Goal: Transaction & Acquisition: Purchase product/service

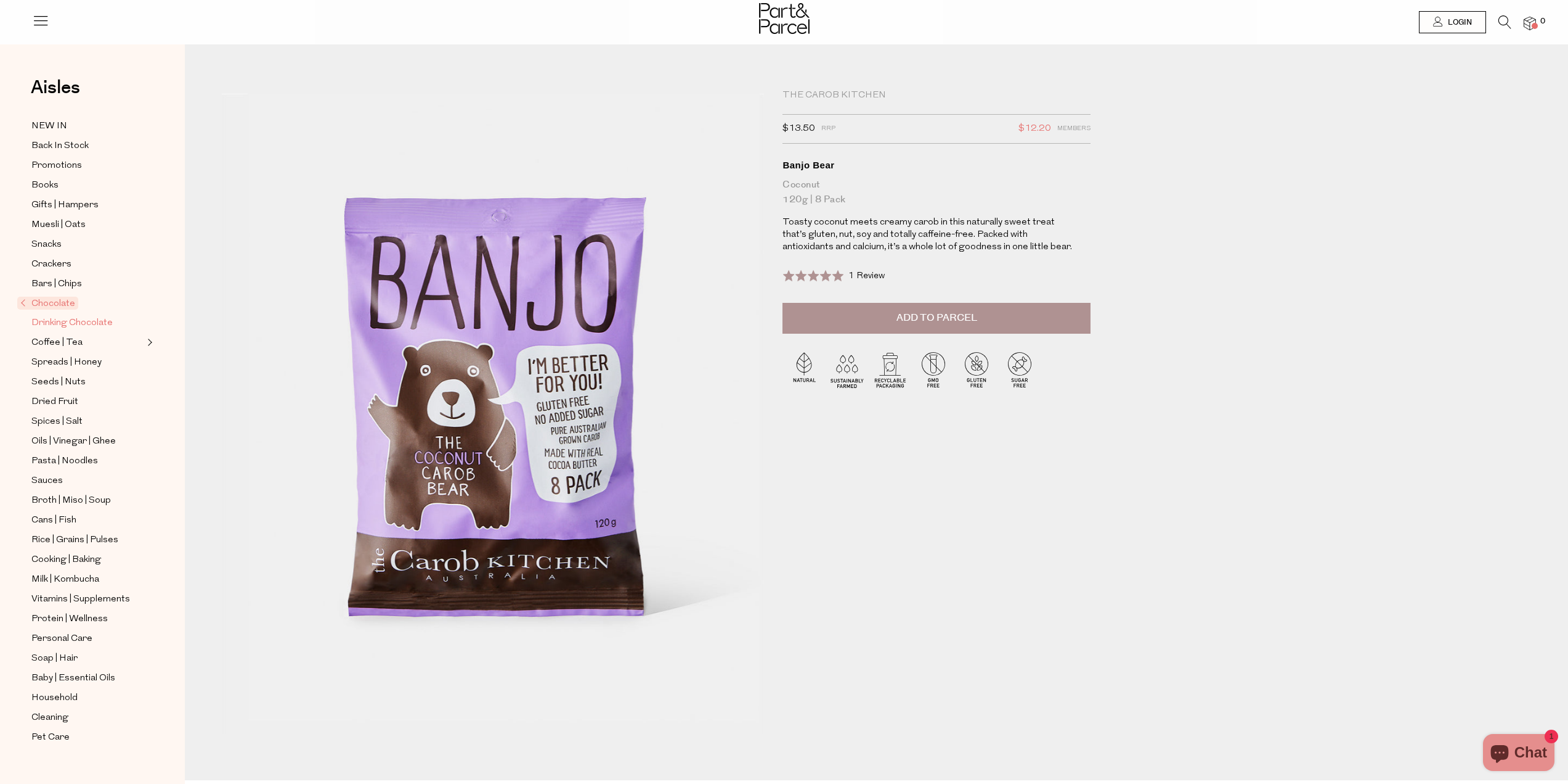
click at [81, 316] on span "Drinking Chocolate" at bounding box center [72, 323] width 81 height 15
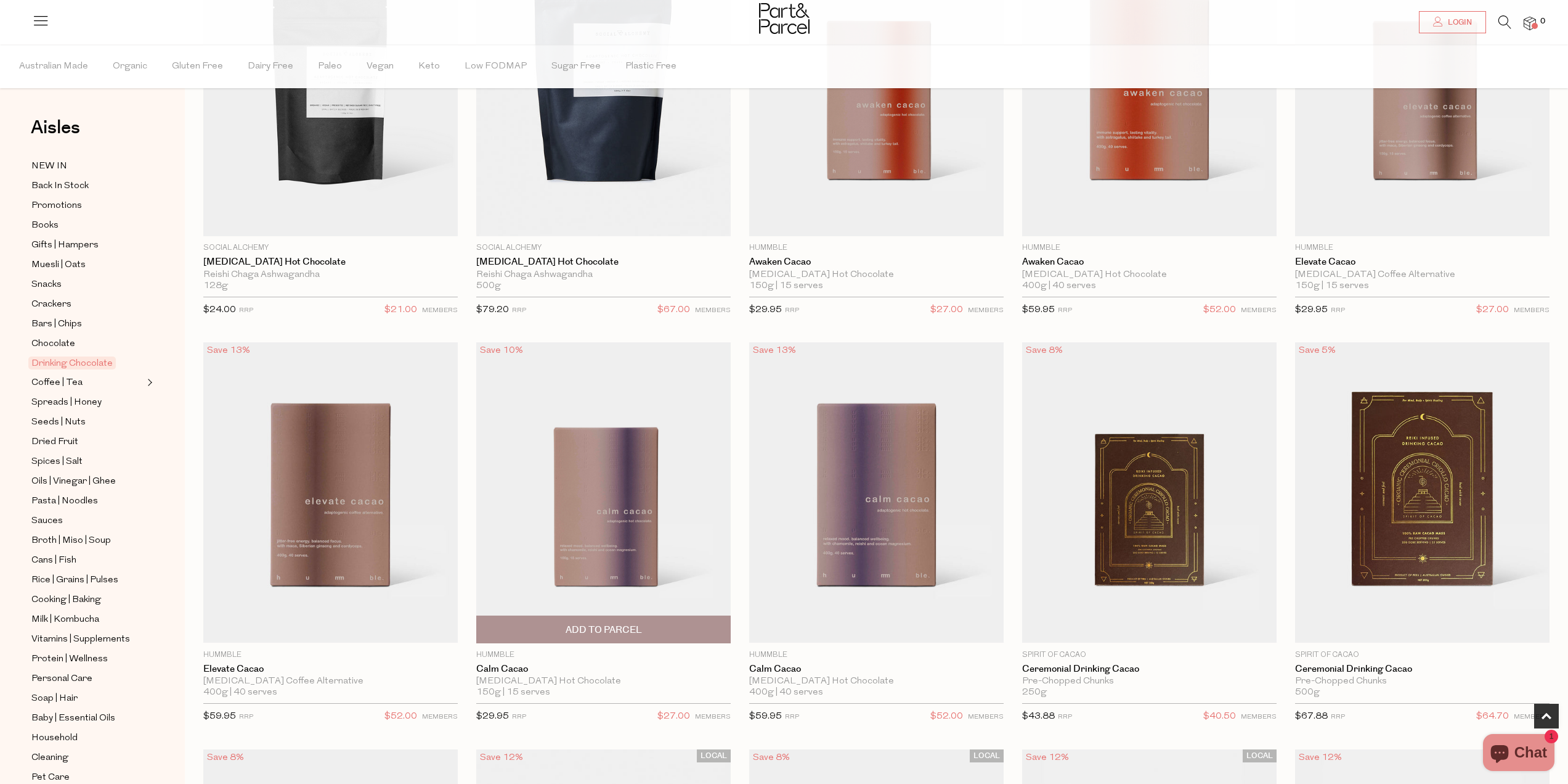
scroll to position [247, 0]
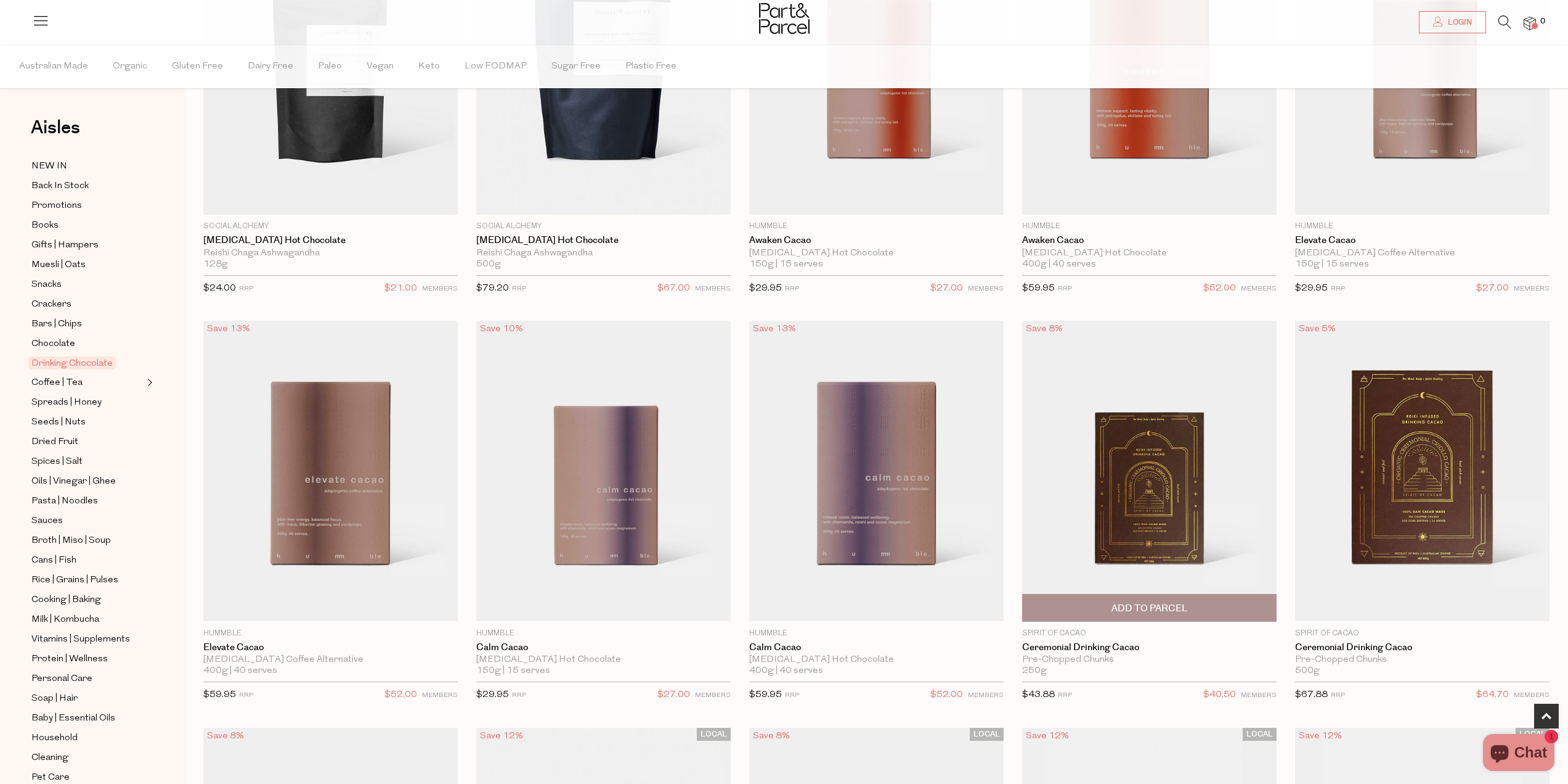
click at [1138, 505] on img at bounding box center [1149, 471] width 255 height 300
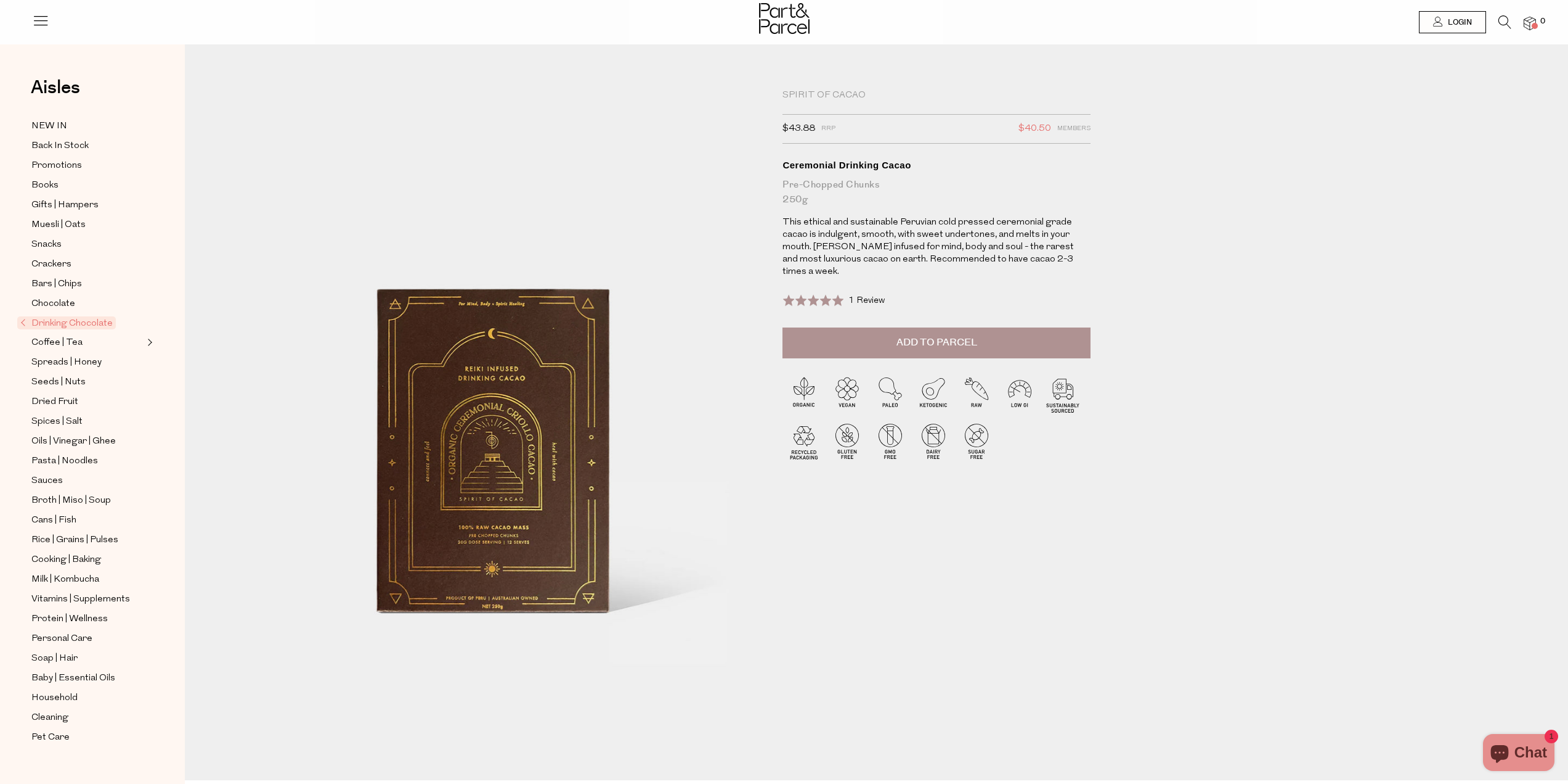
click at [1017, 341] on button "Add to Parcel" at bounding box center [936, 343] width 309 height 31
click at [71, 316] on span "Drinking Chocolate" at bounding box center [66, 322] width 98 height 13
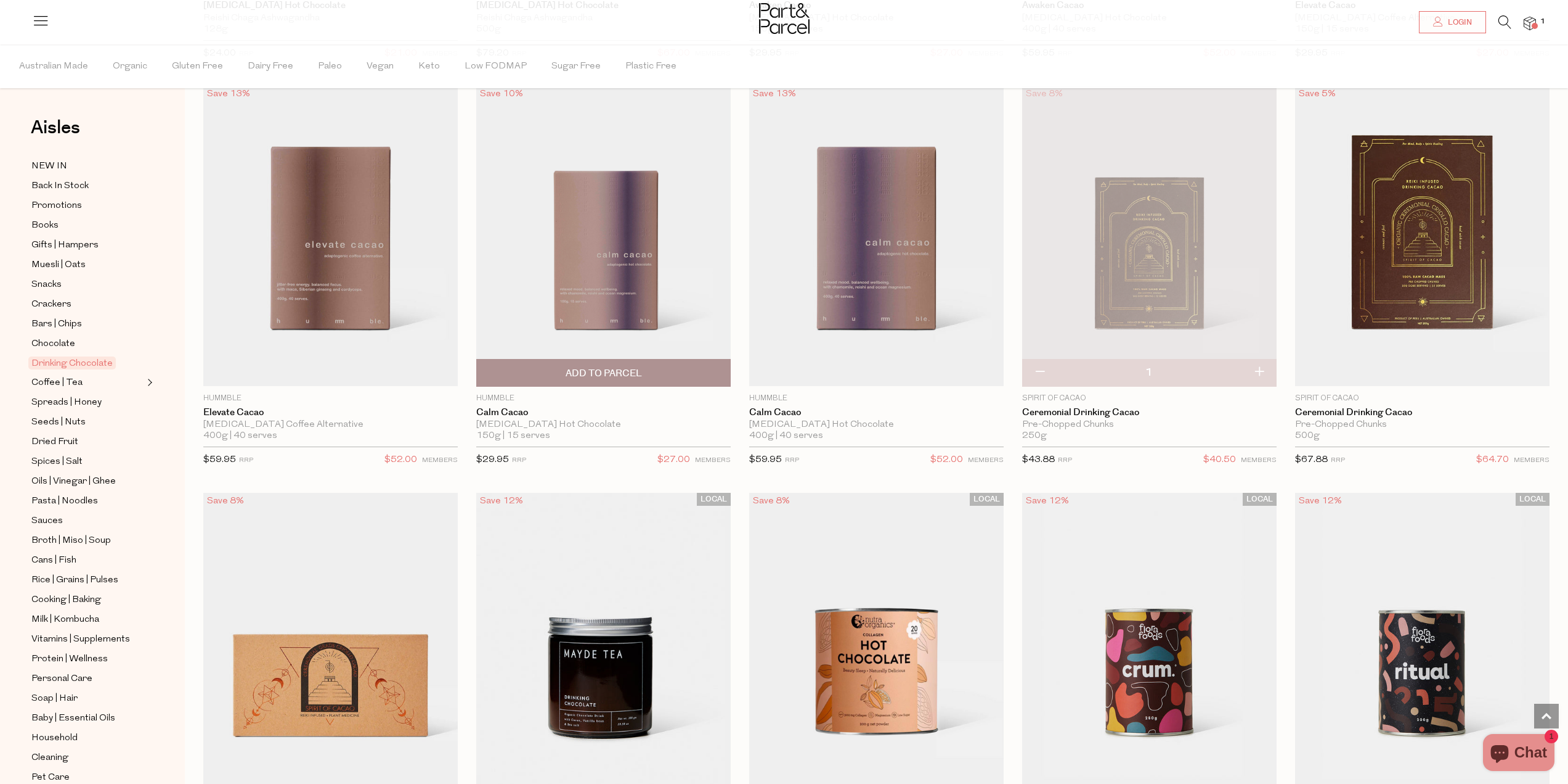
scroll to position [370, 0]
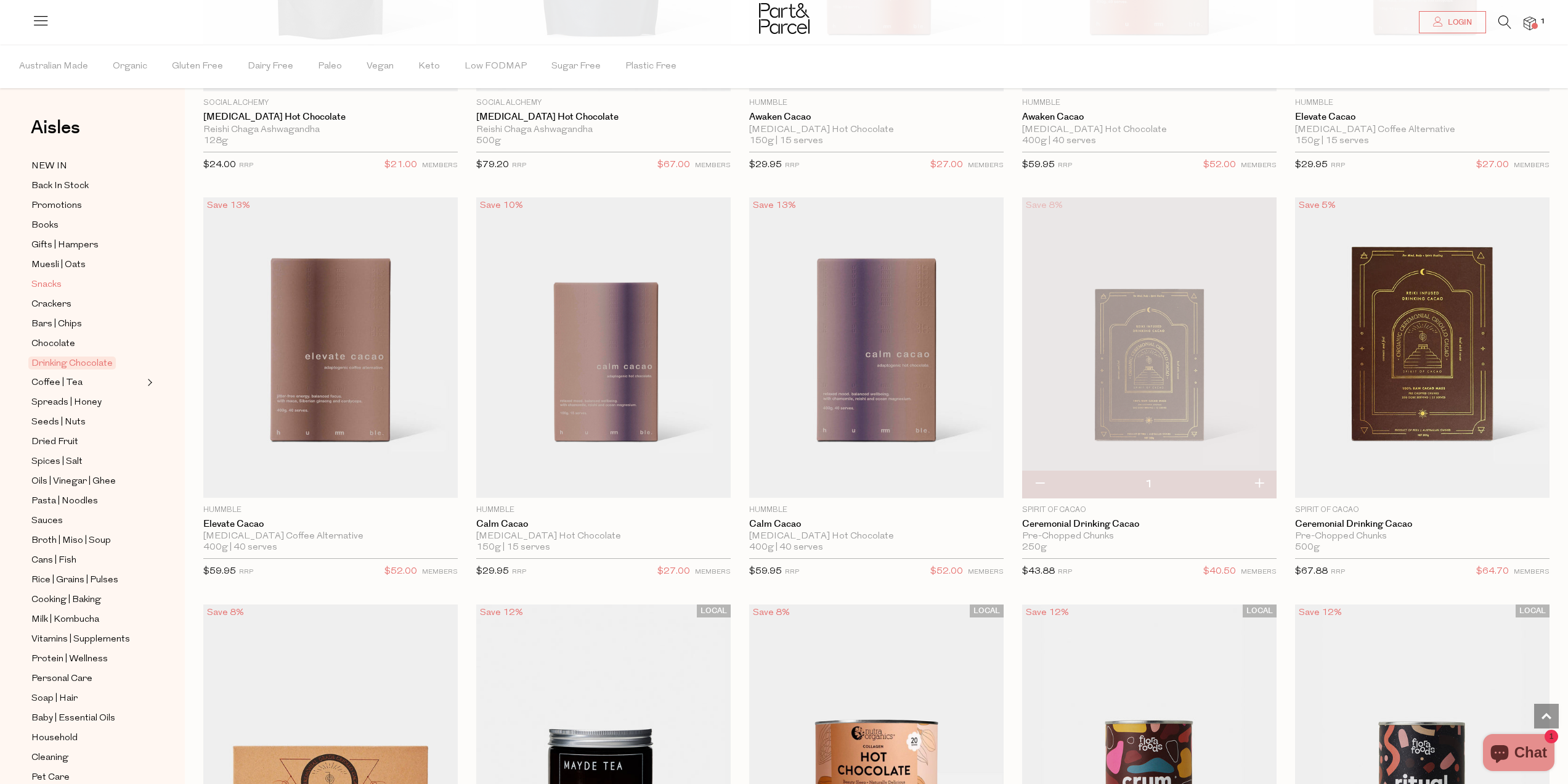
click at [44, 278] on span "Snacks" at bounding box center [46, 285] width 30 height 15
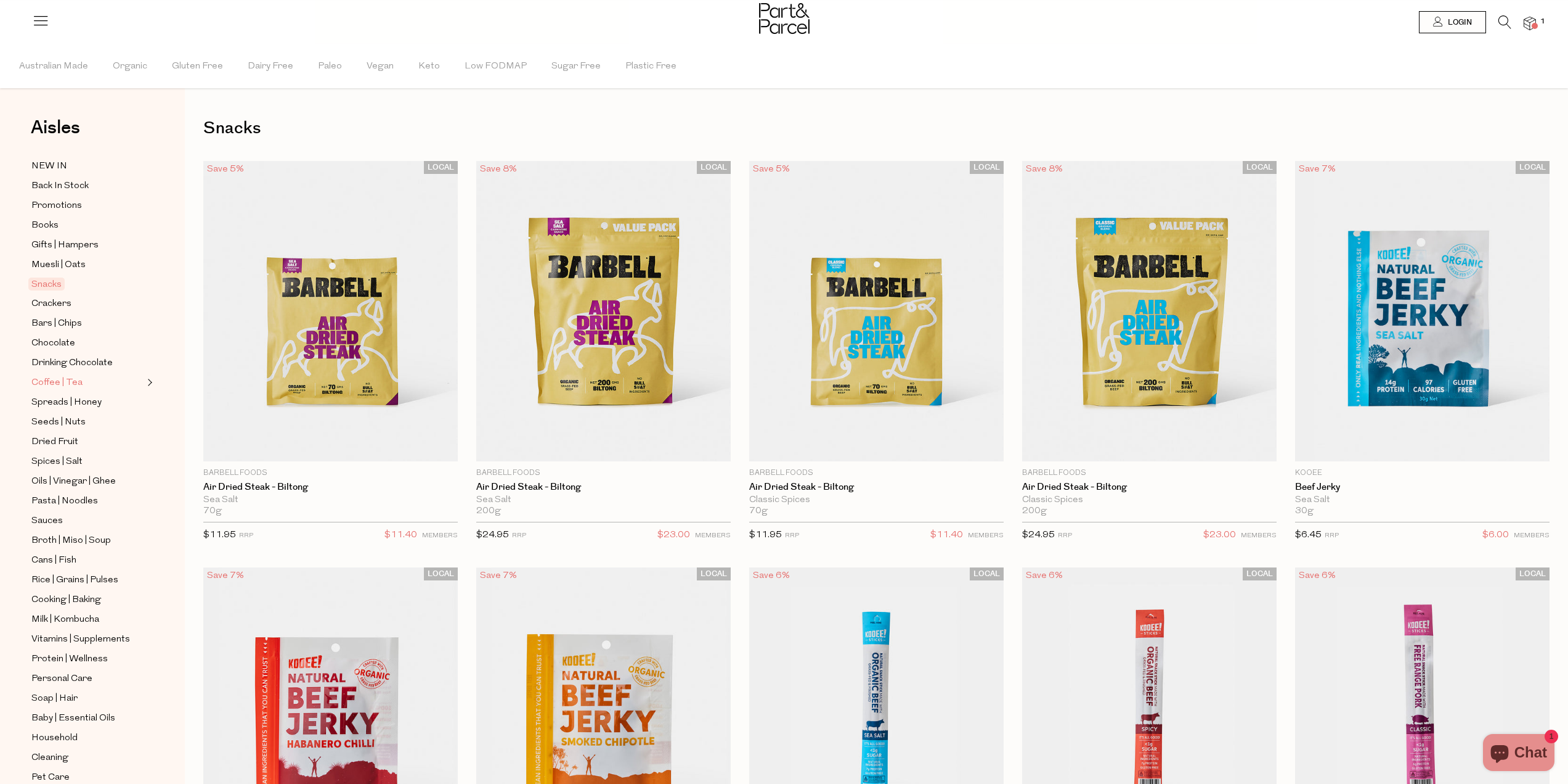
click at [70, 375] on span "Coffee | Tea" at bounding box center [57, 382] width 51 height 15
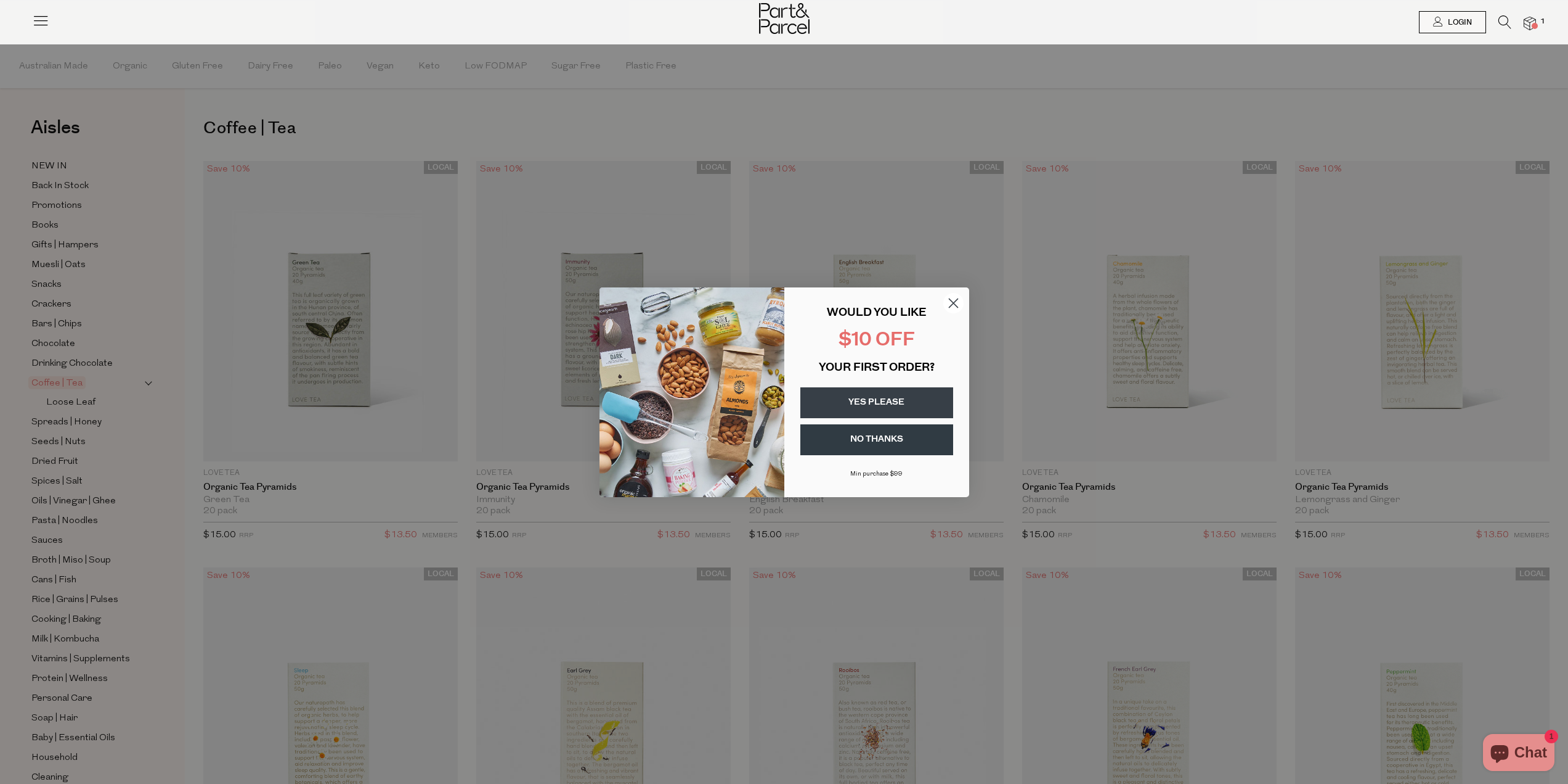
click at [886, 400] on button "YES PLEASE" at bounding box center [877, 402] width 153 height 31
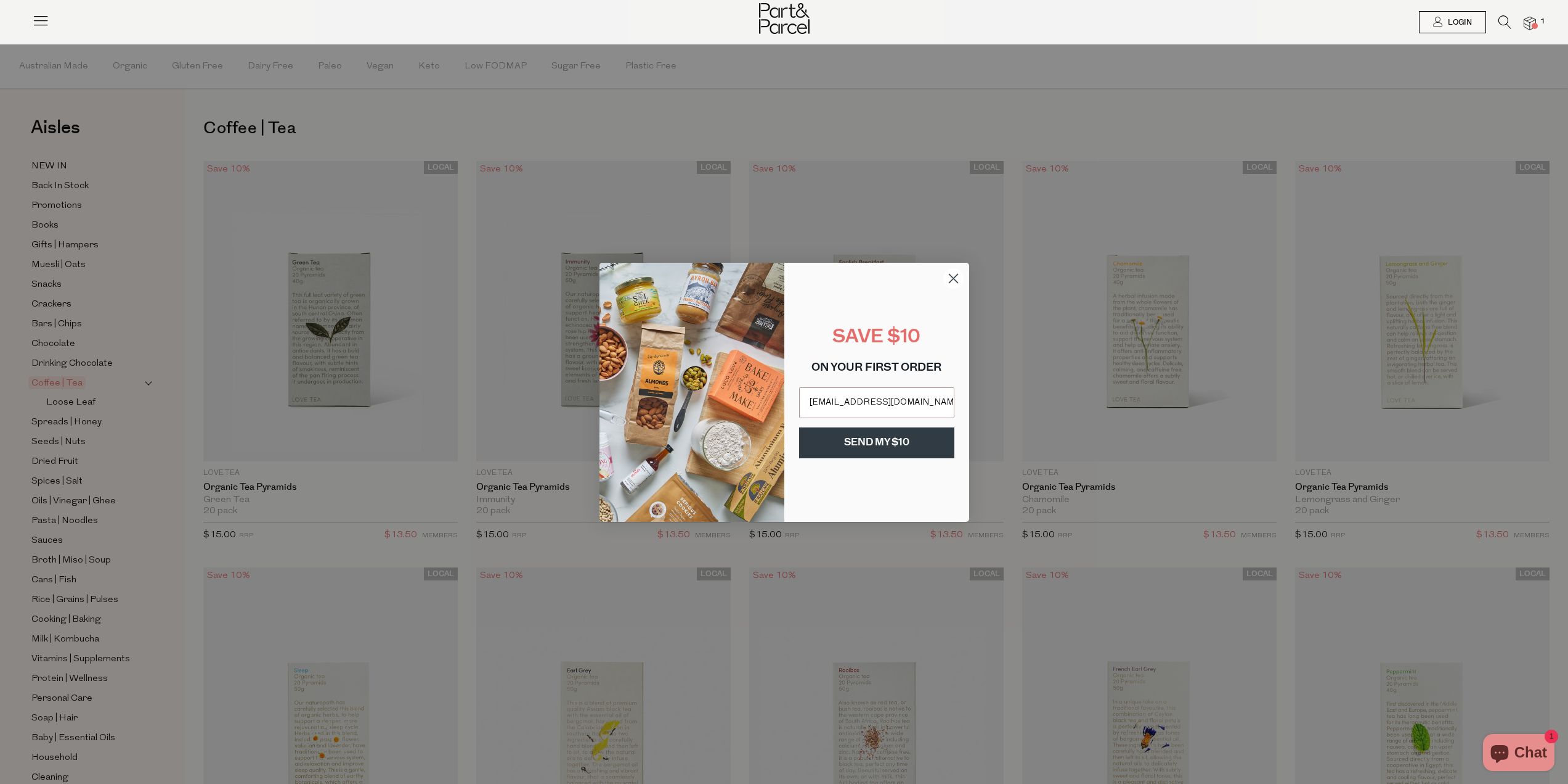
type input "kalindra.heyes@brickworks.com.au"
click at [885, 453] on button "SEND MY $10" at bounding box center [876, 443] width 156 height 31
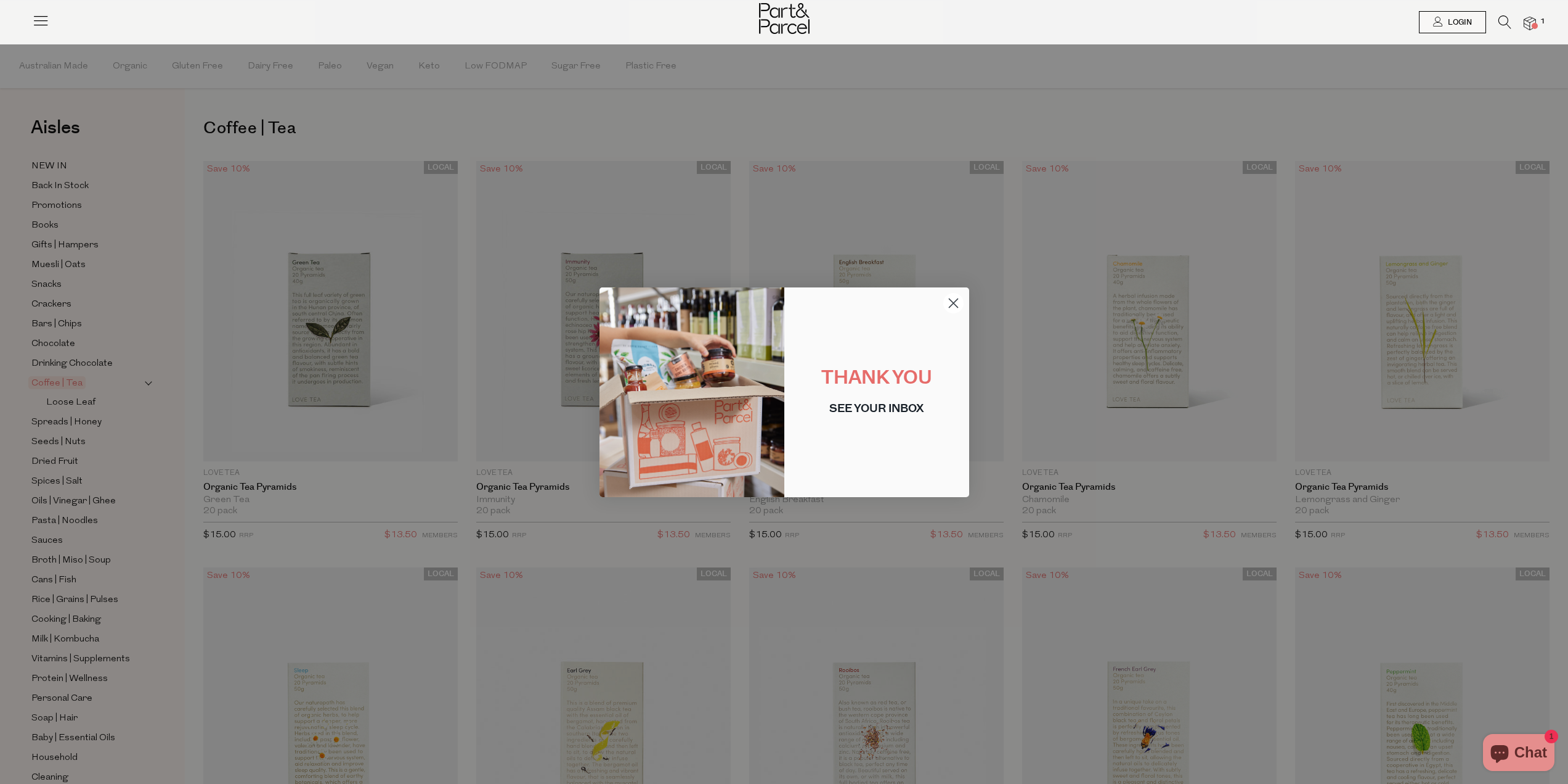
click at [955, 300] on circle "Close dialog" at bounding box center [953, 302] width 20 height 20
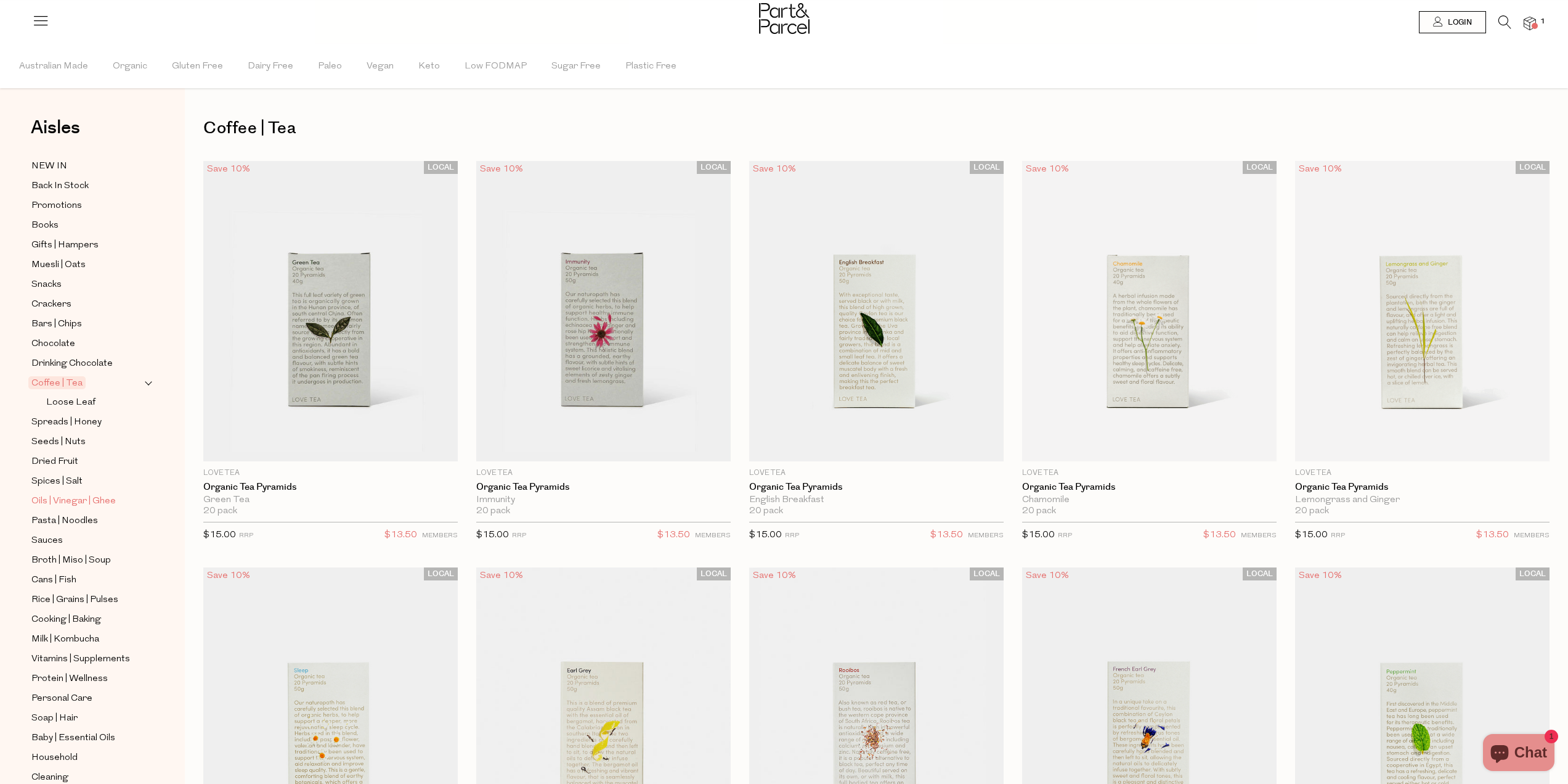
click at [91, 494] on span "Oils | Vinegar | Ghee" at bounding box center [74, 501] width 85 height 15
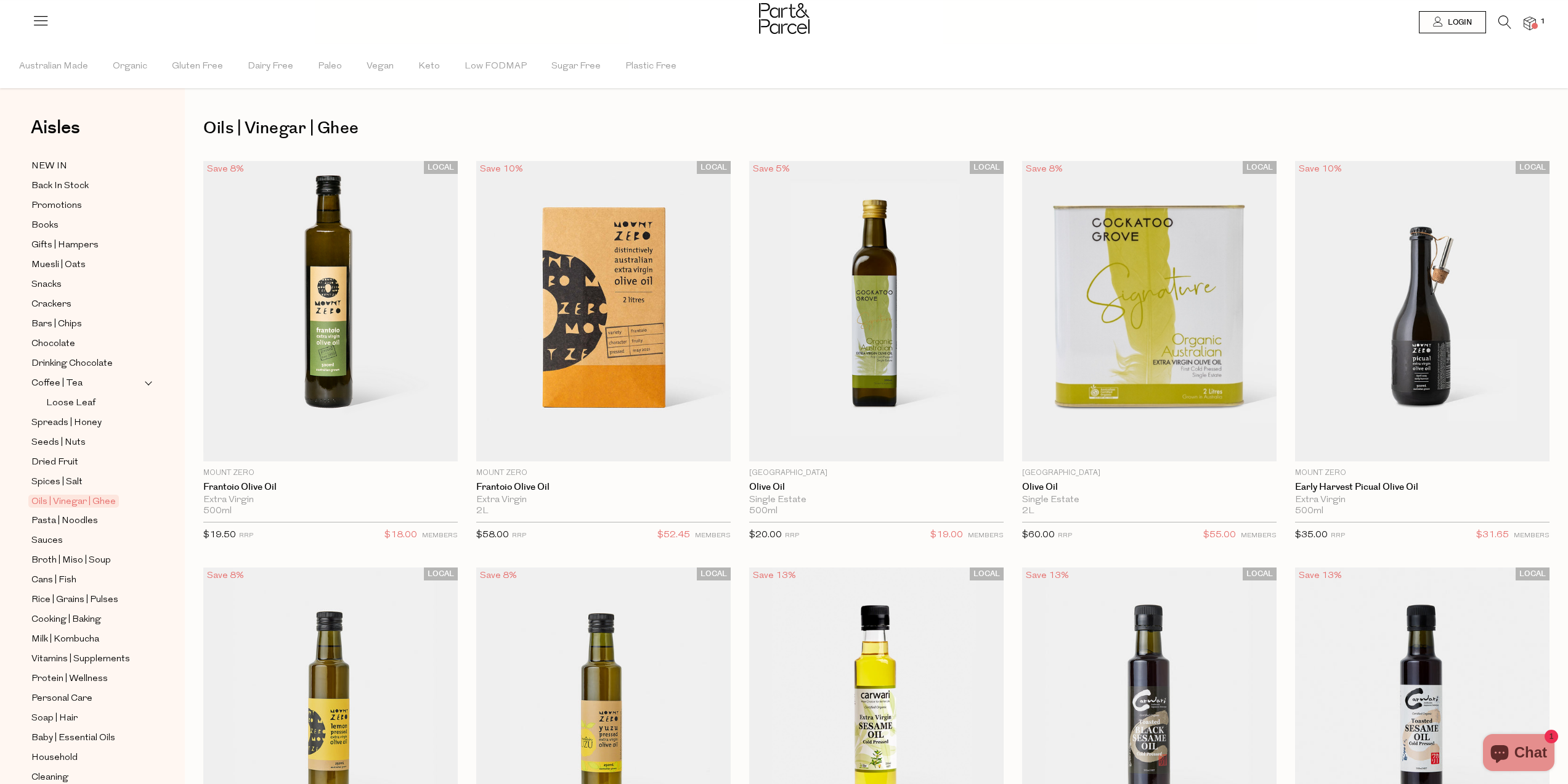
scroll to position [55, 0]
click at [56, 283] on span "Chocolate" at bounding box center [54, 289] width 44 height 15
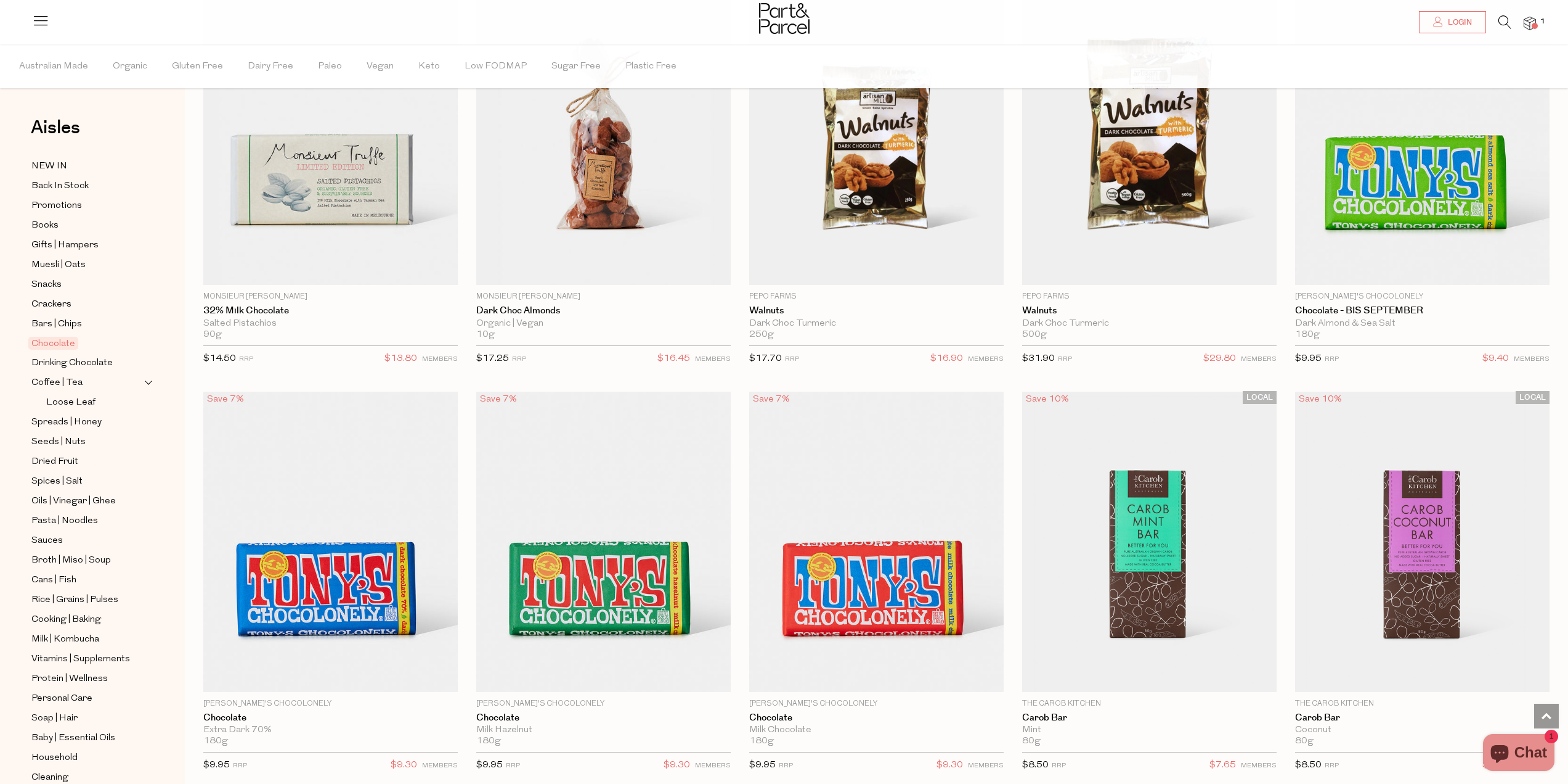
scroll to position [3021, 0]
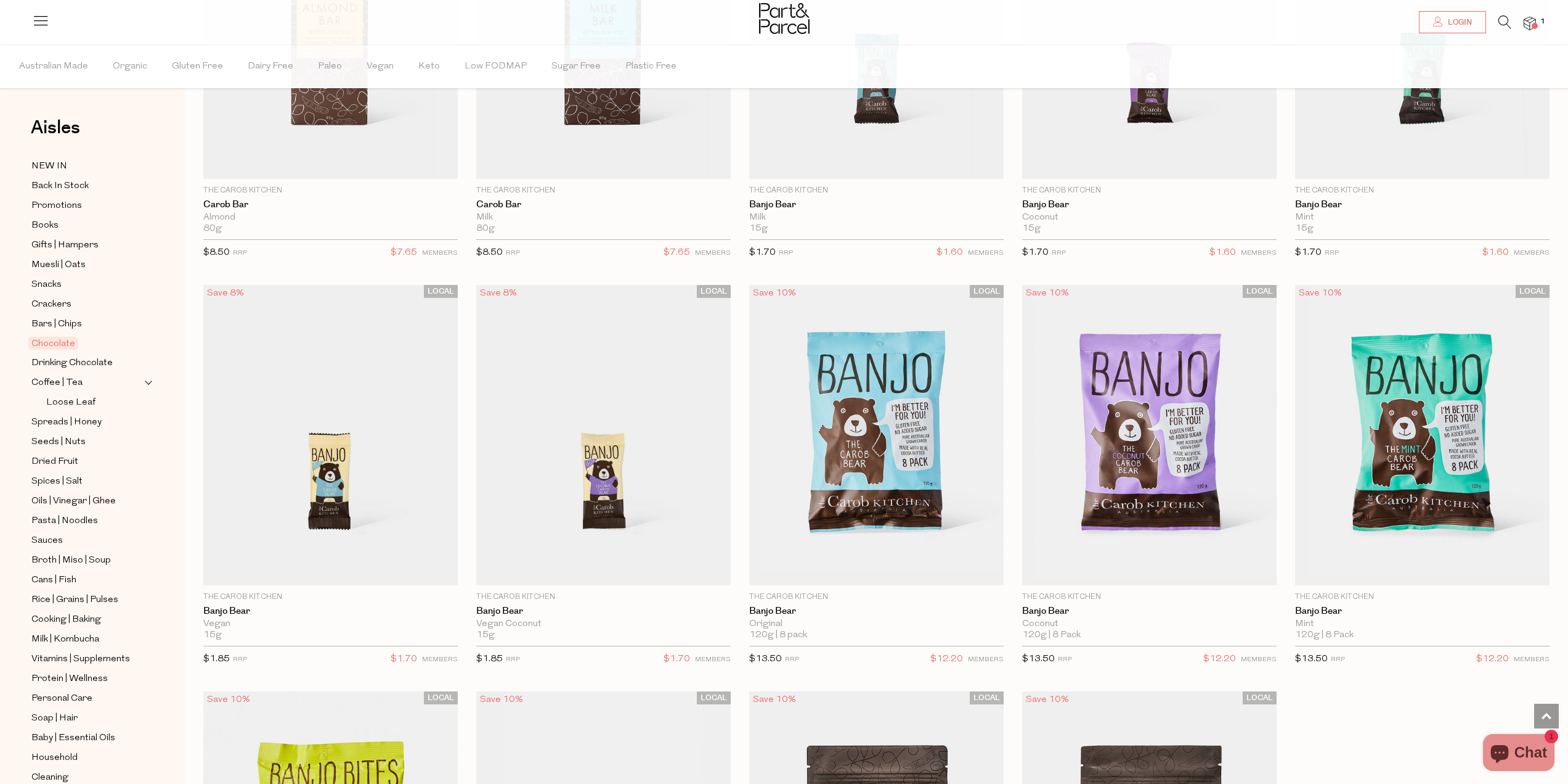
scroll to position [3945, 0]
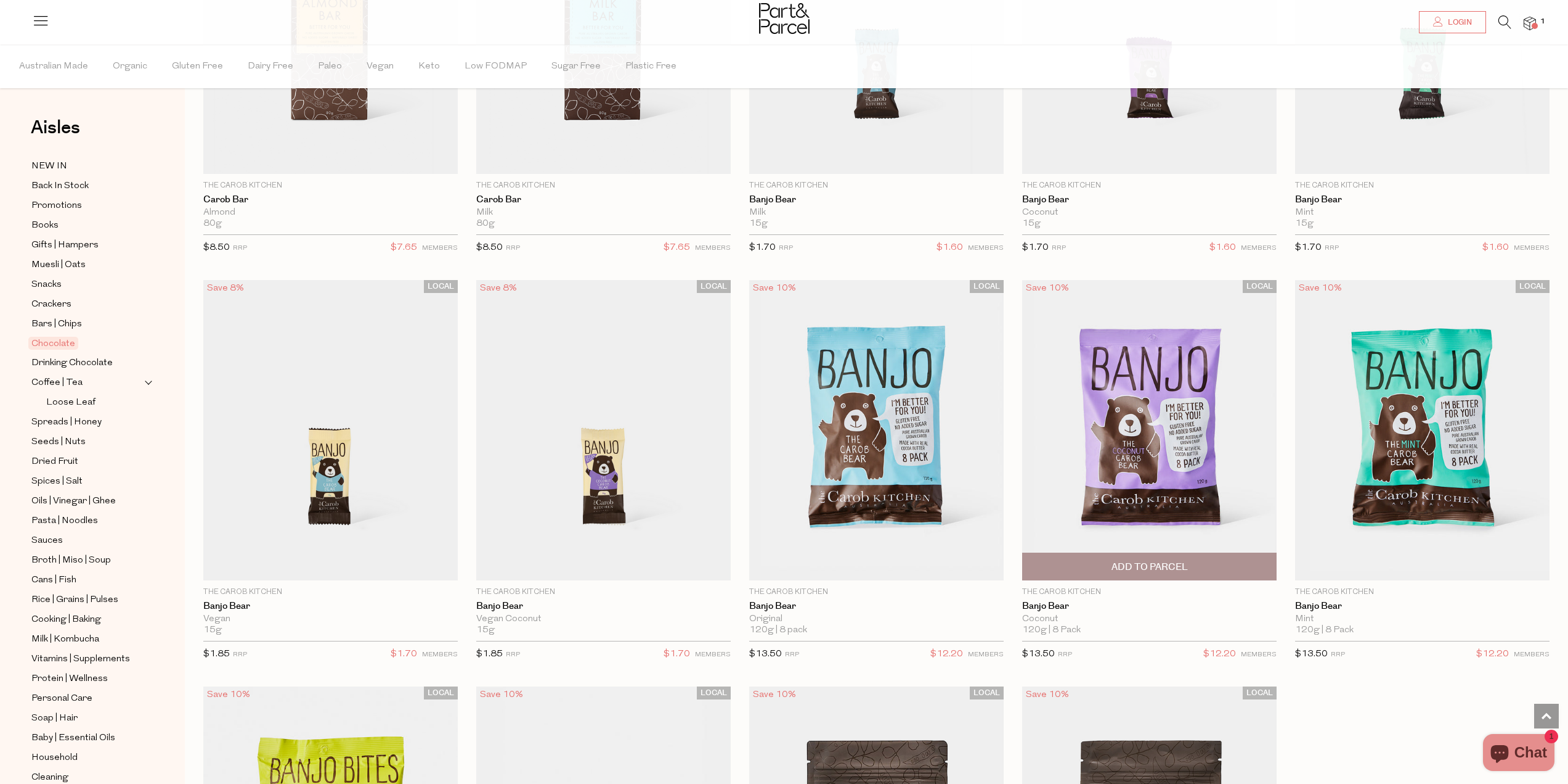
click at [1158, 560] on span "Add To Parcel" at bounding box center [1150, 566] width 76 height 13
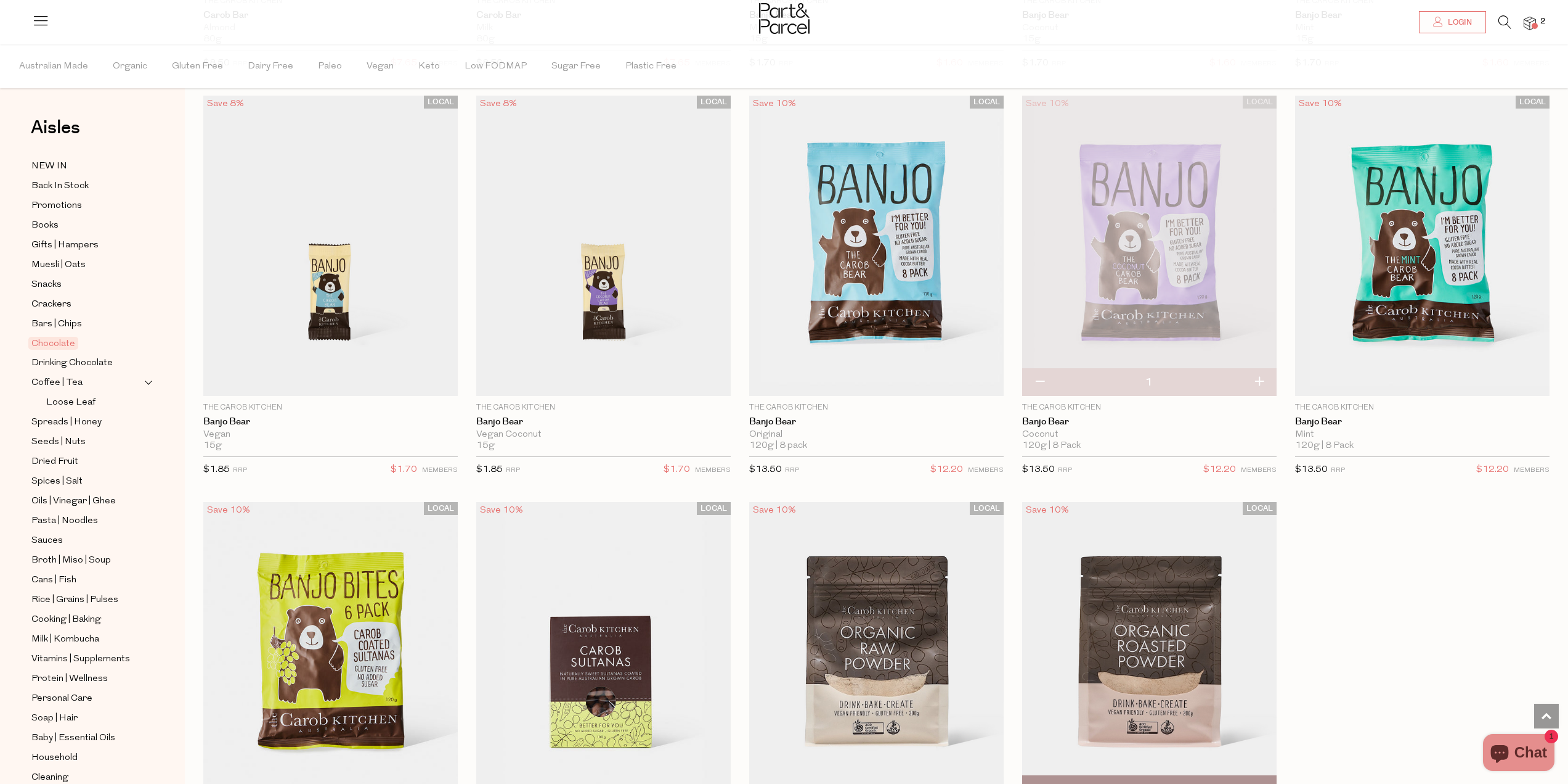
scroll to position [4131, 0]
click at [1411, 375] on span "Add To Parcel" at bounding box center [1422, 382] width 76 height 13
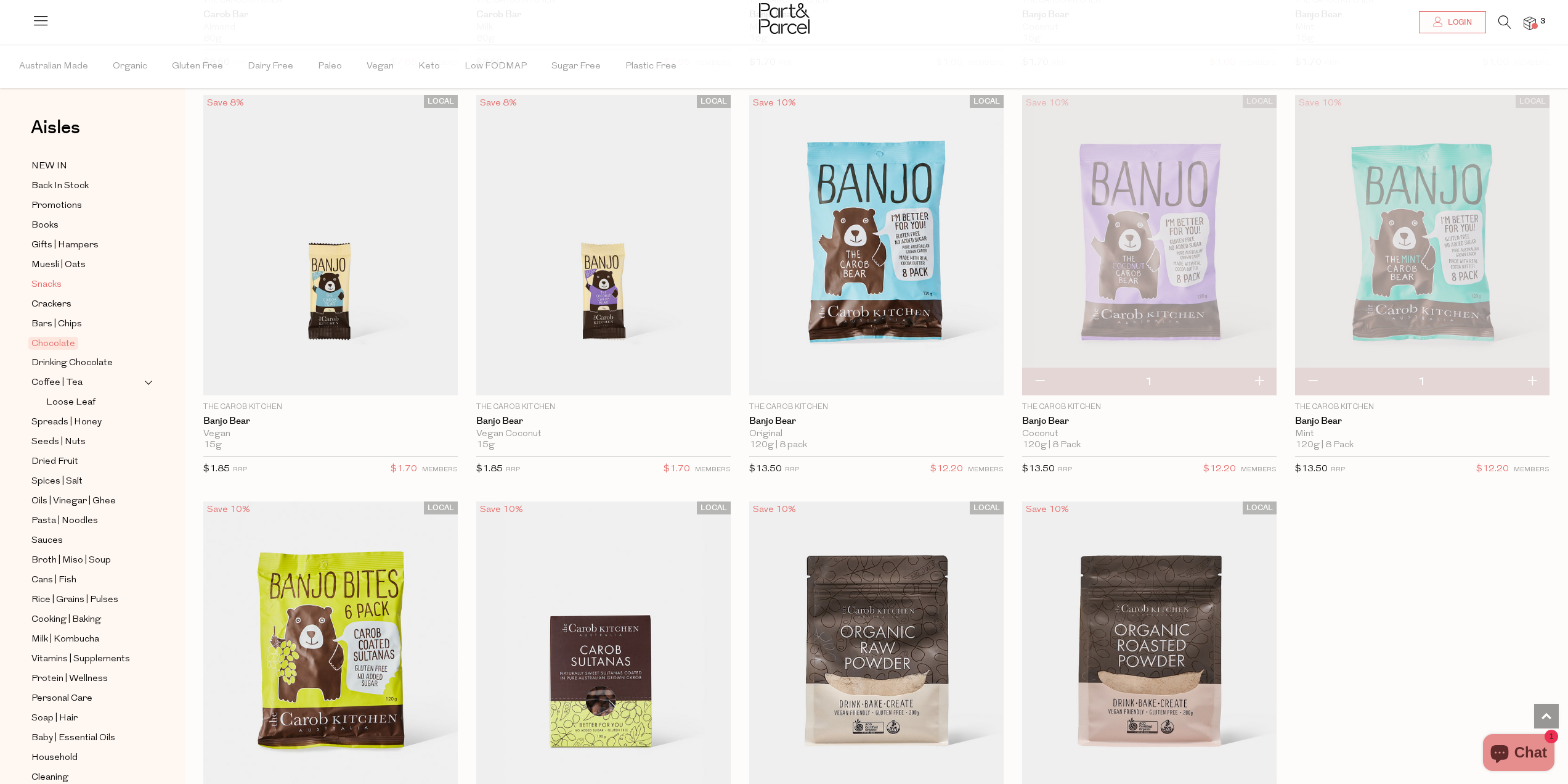
click at [56, 283] on span "Snacks" at bounding box center [46, 285] width 30 height 15
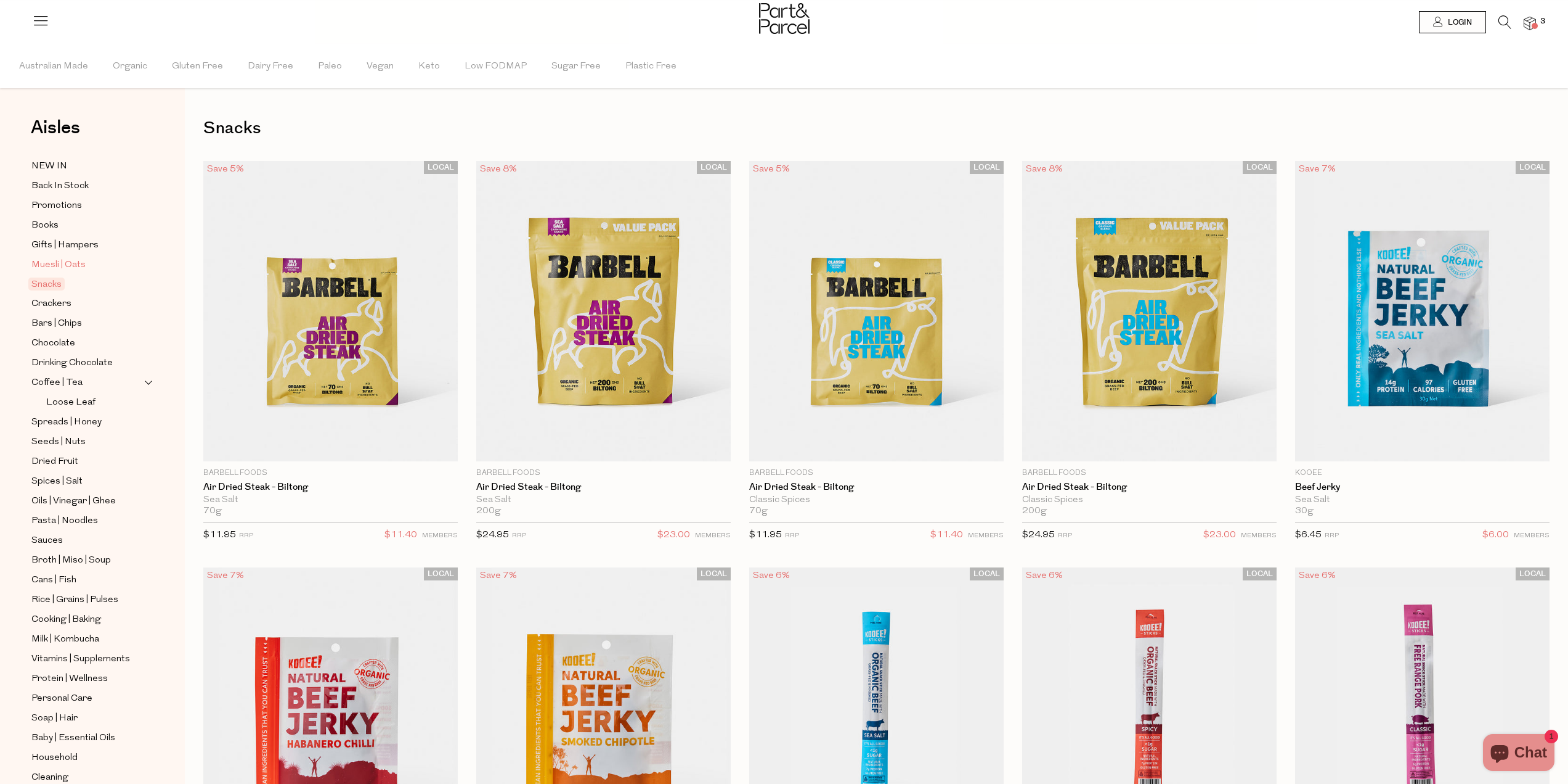
click at [56, 259] on span "Muesli | Oats" at bounding box center [59, 265] width 55 height 15
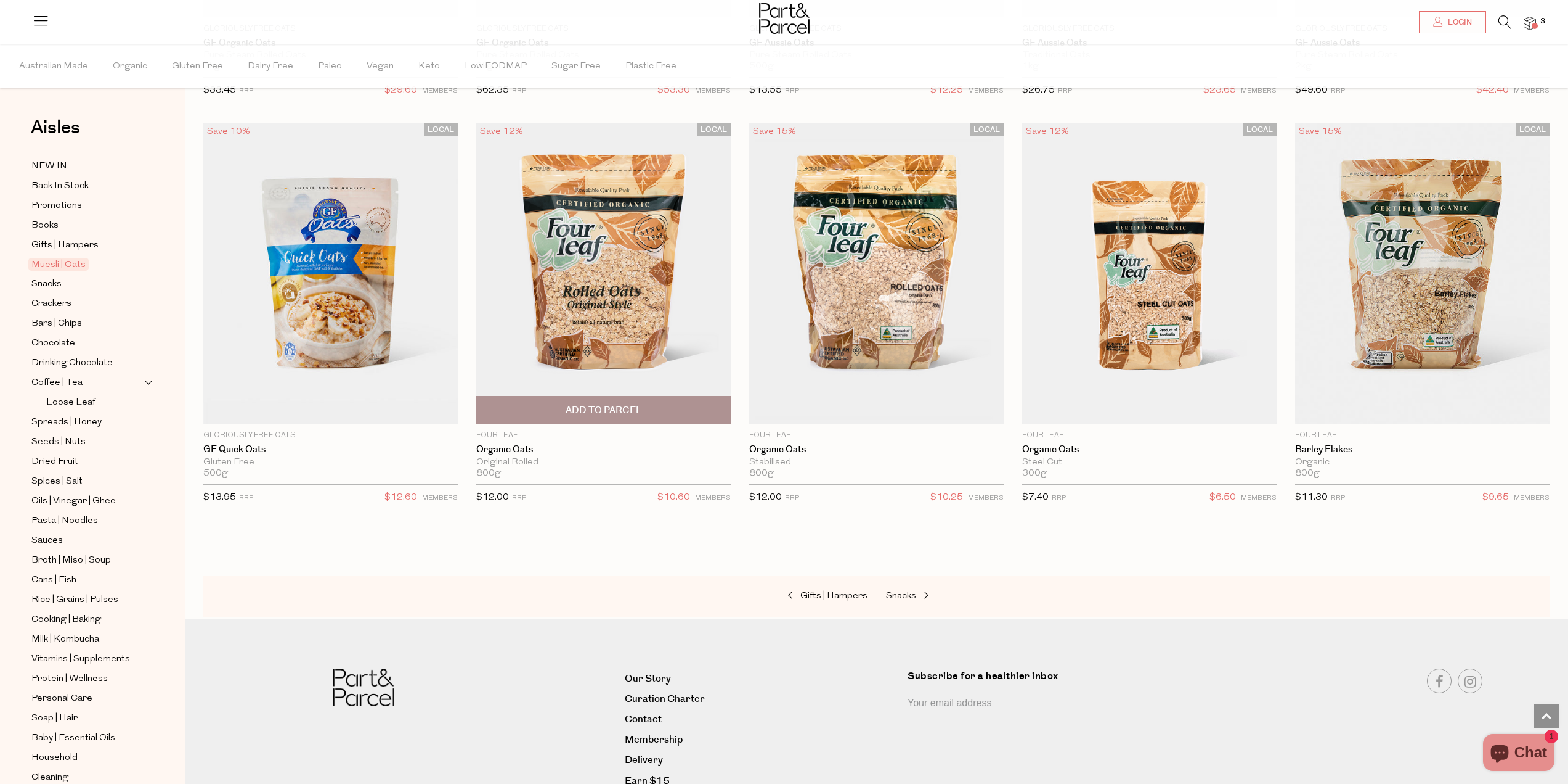
scroll to position [3752, 0]
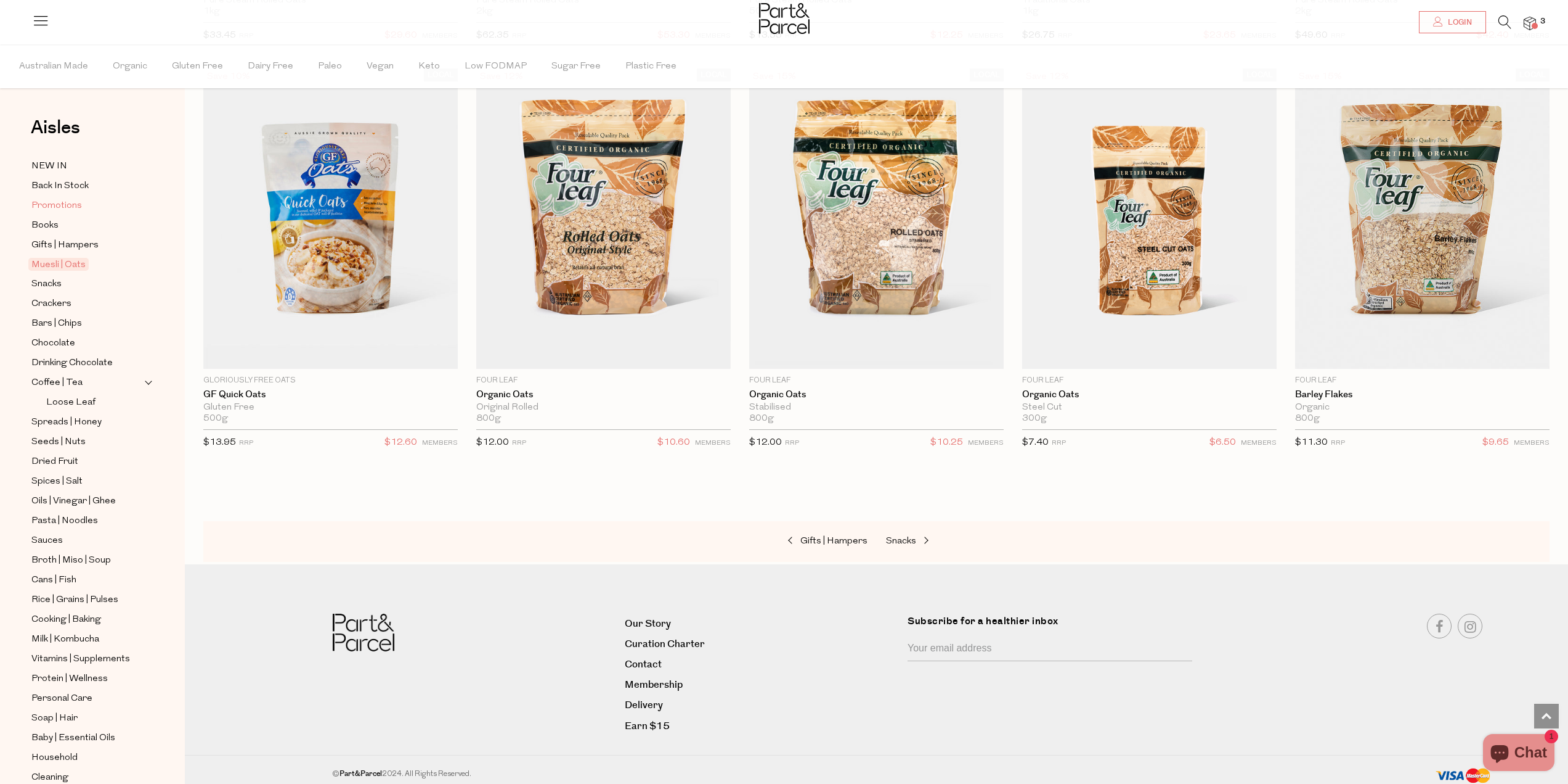
click at [56, 204] on span "Promotions" at bounding box center [57, 206] width 51 height 15
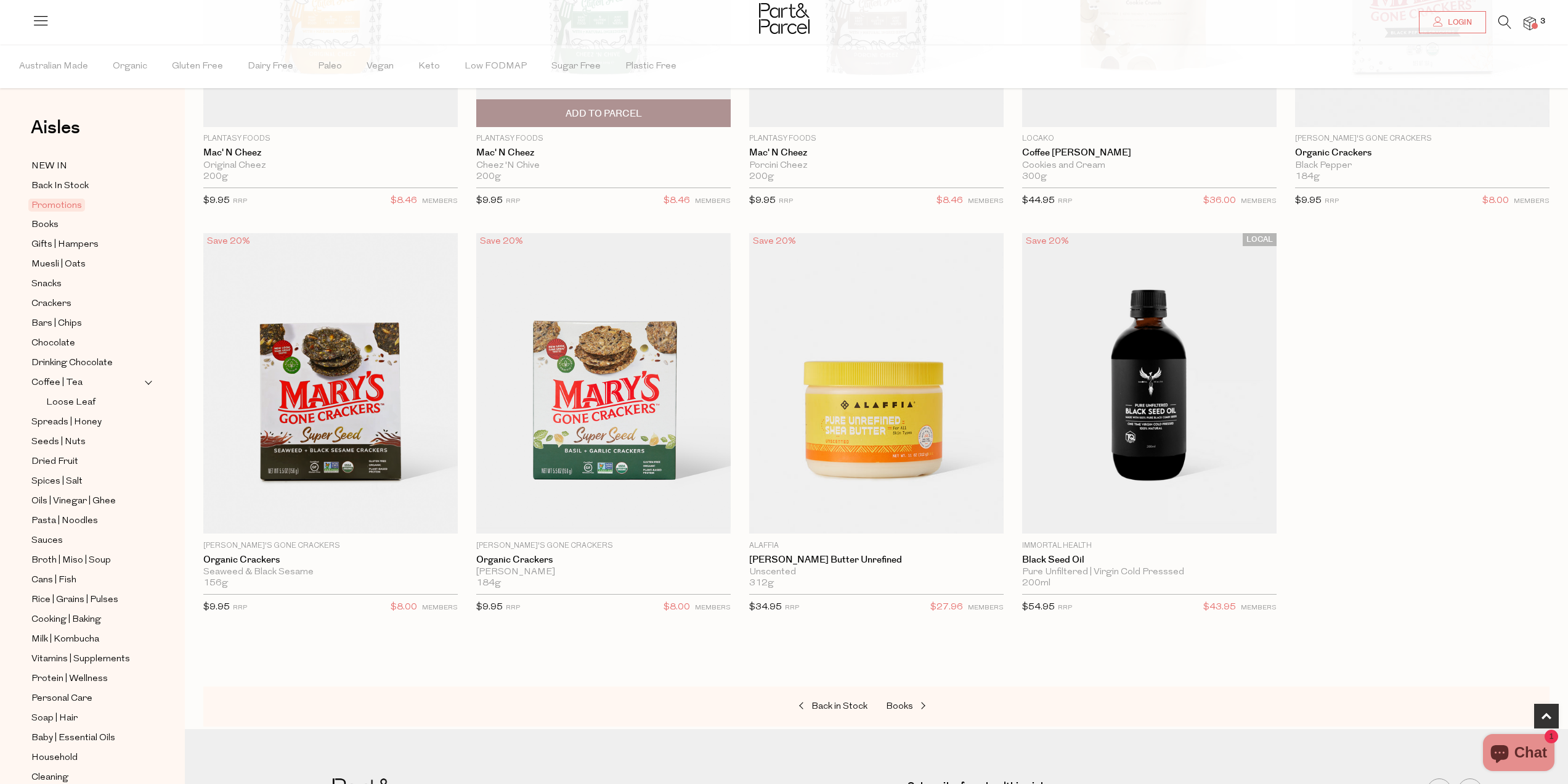
scroll to position [494, 0]
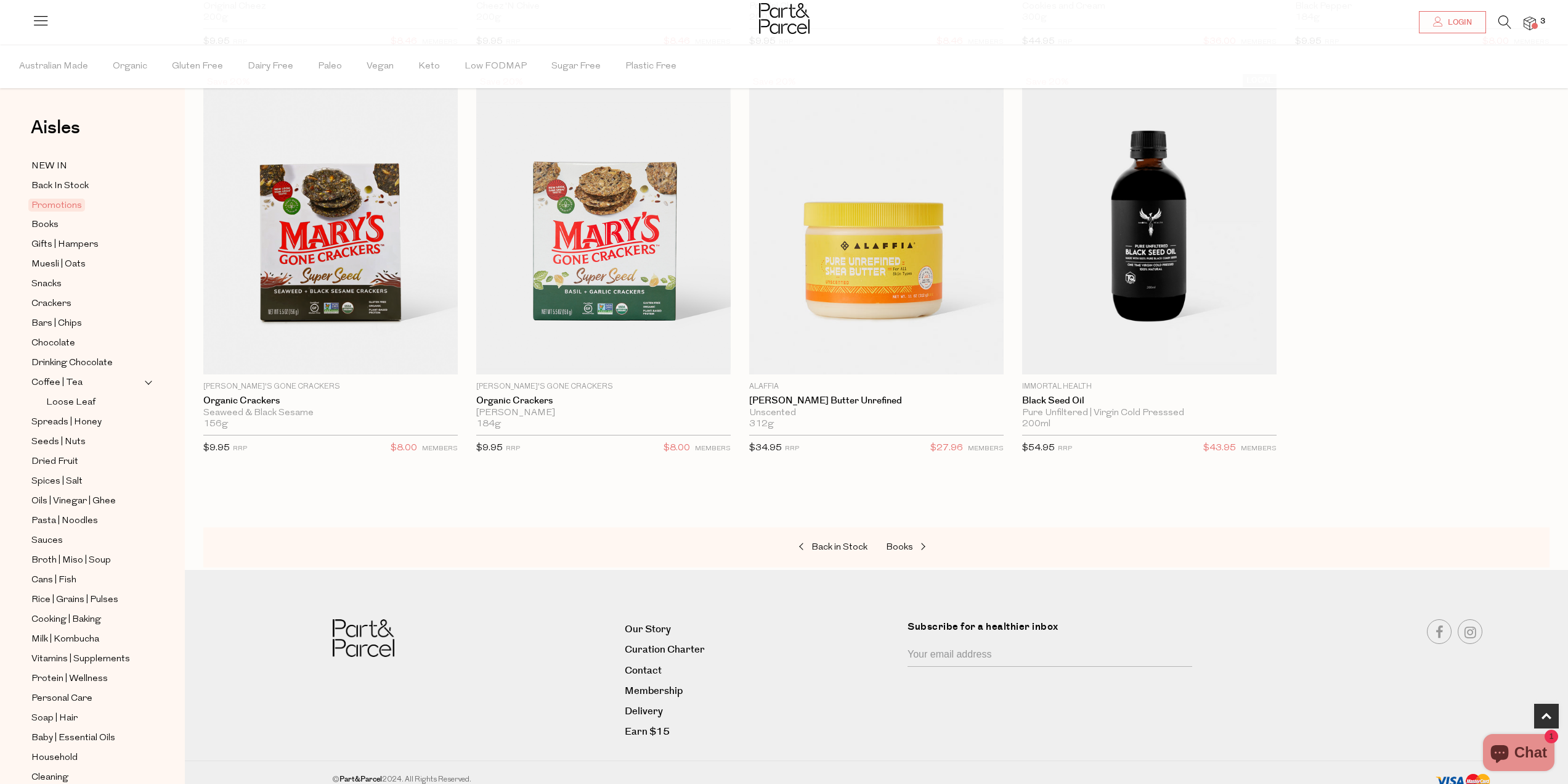
click at [1532, 23] on img at bounding box center [1530, 24] width 13 height 15
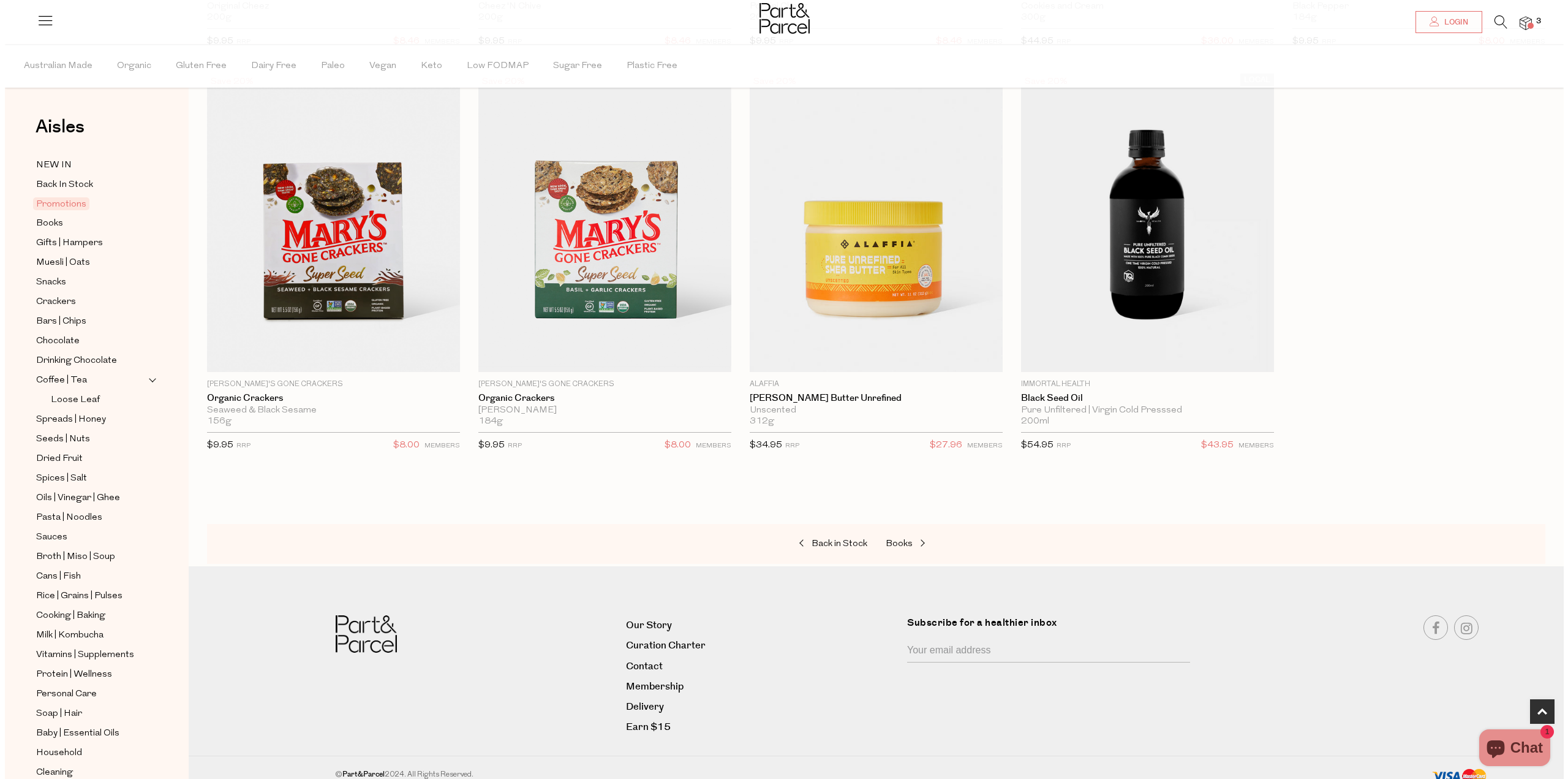
scroll to position [492, 0]
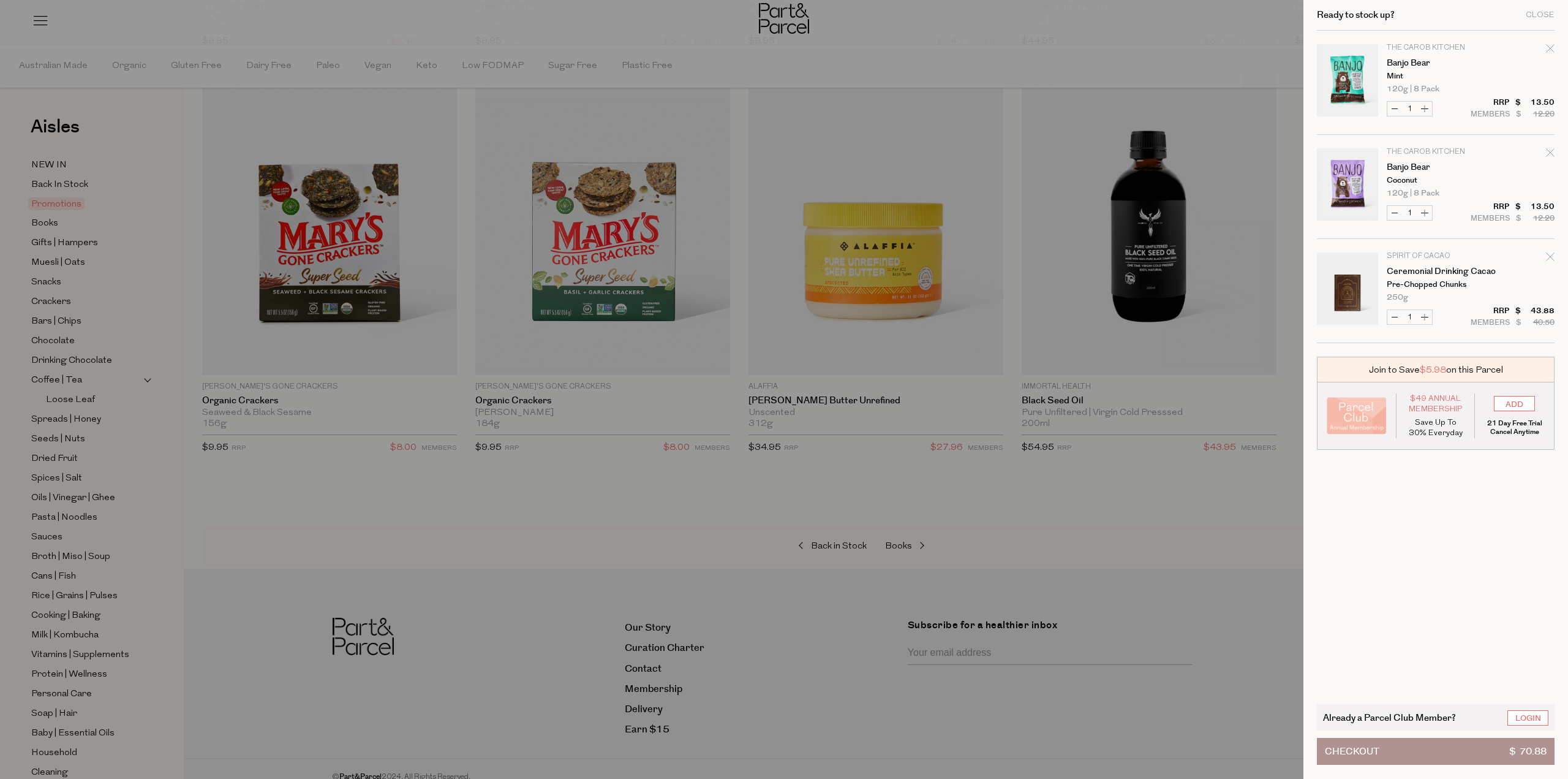
click at [1430, 107] on button "Increase Banjo Bear" at bounding box center [1425, 109] width 14 height 14
type input "2"
click at [1426, 109] on button "Increase Banjo Bear" at bounding box center [1425, 109] width 14 height 14
type input "3"
click at [1426, 213] on button "Increase Banjo Bear" at bounding box center [1425, 214] width 14 height 14
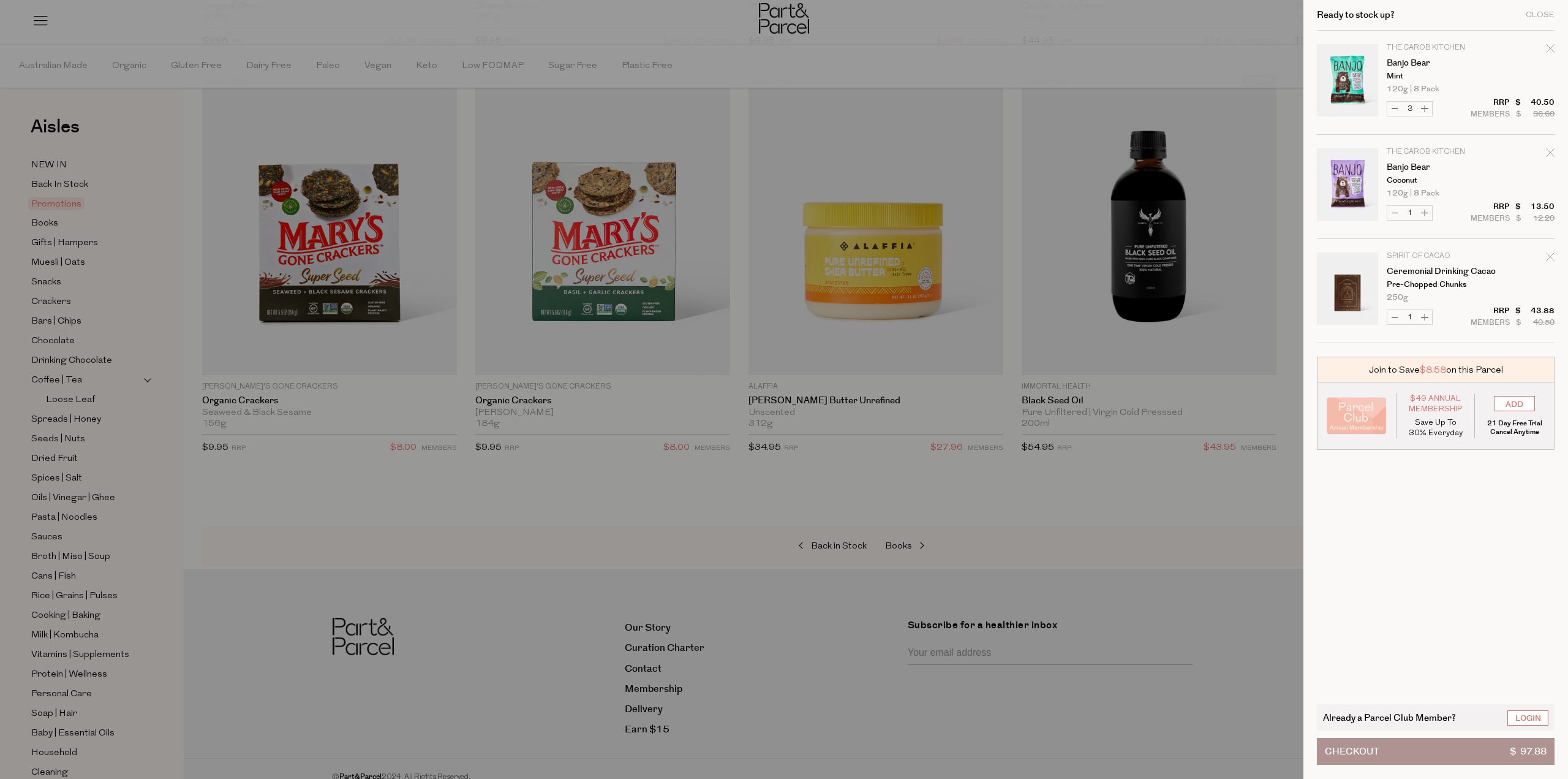
type input "2"
click at [1426, 213] on form "Image Product Total Qty The Carob Kitchen Banjo Bear Mint 120g | 8 Pack Only 13…" at bounding box center [1436, 186] width 238 height 312
click at [1424, 211] on button "Increase Banjo Bear" at bounding box center [1425, 214] width 14 height 14
type input "3"
click at [1407, 748] on button "Checkout $ 124.88" at bounding box center [1436, 751] width 238 height 27
